Goal: Transaction & Acquisition: Purchase product/service

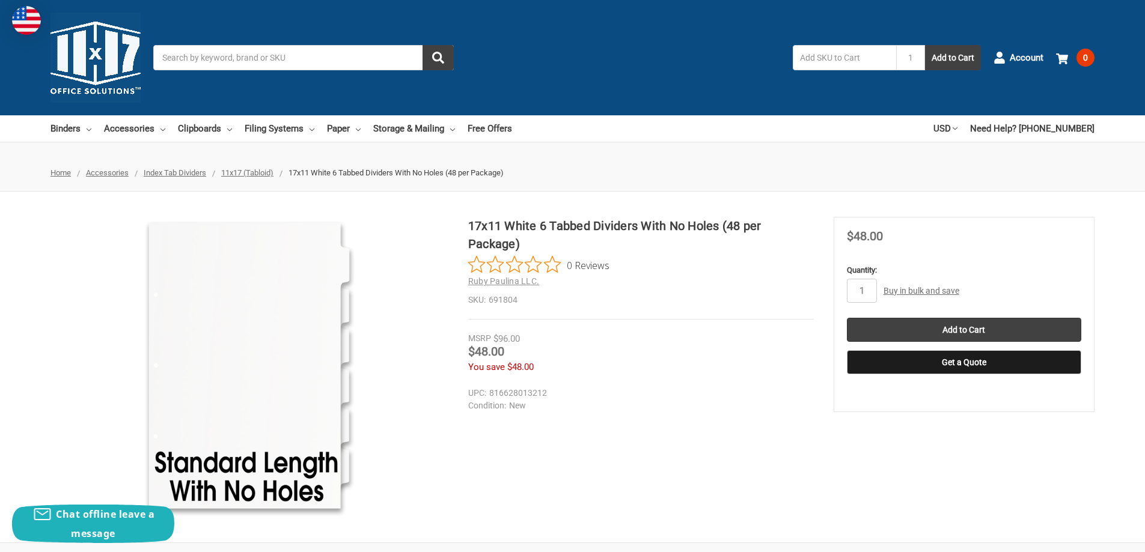
click at [246, 171] on span "11x17 (Tabloid)" at bounding box center [247, 172] width 52 height 9
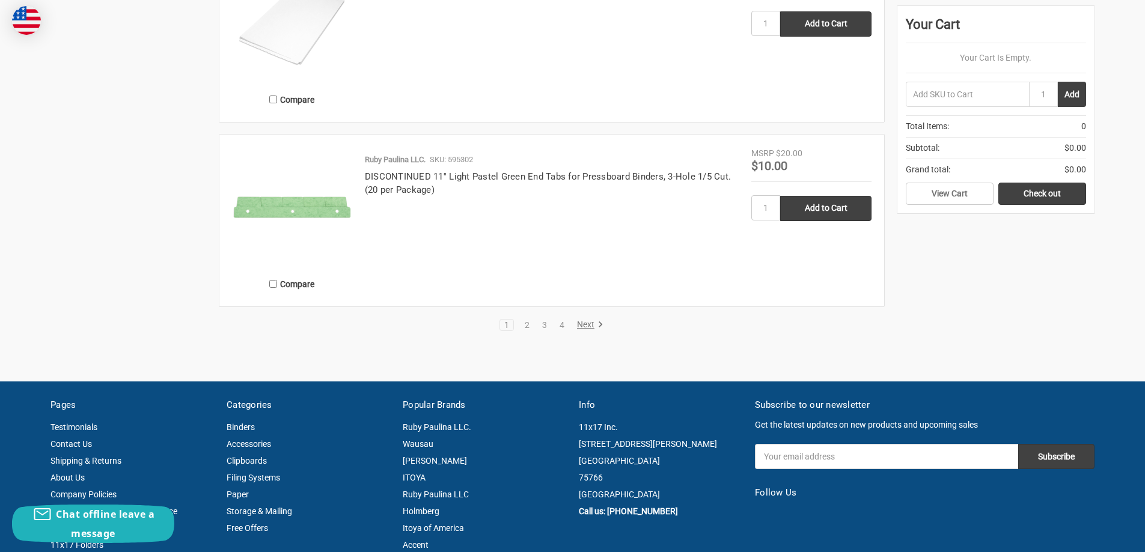
scroll to position [2465, 0]
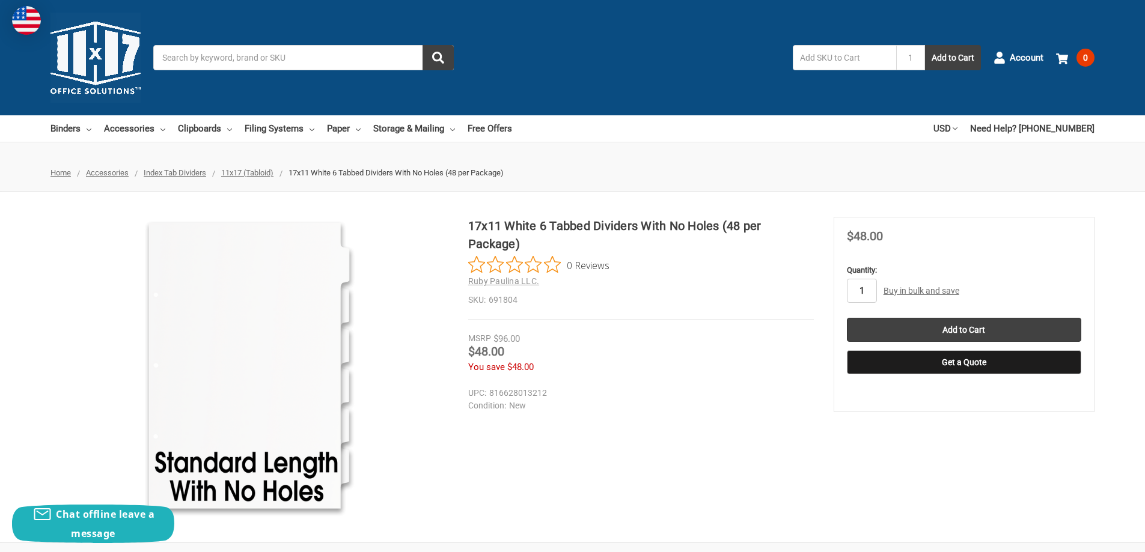
click at [866, 289] on input "1" at bounding box center [862, 291] width 30 height 24
click at [848, 290] on input "1" at bounding box center [862, 291] width 30 height 24
type input "5"
click at [970, 322] on input "Add to Cart" at bounding box center [964, 330] width 234 height 24
